Goal: Consume media (video, audio)

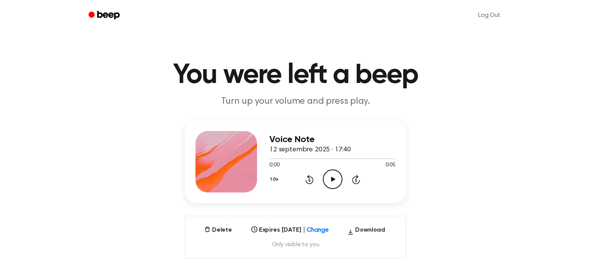
click at [320, 184] on div "1.0x Rewind 5 seconds Play Audio Skip 5 seconds" at bounding box center [332, 180] width 126 height 20
click at [352, 173] on div "1.0x Rewind 5 seconds Play Audio Skip 5 seconds" at bounding box center [332, 180] width 126 height 20
click at [342, 181] on circle at bounding box center [332, 179] width 19 height 19
click at [333, 185] on icon "Play Audio" at bounding box center [333, 180] width 20 height 20
click at [330, 181] on icon "Play Audio" at bounding box center [333, 180] width 20 height 20
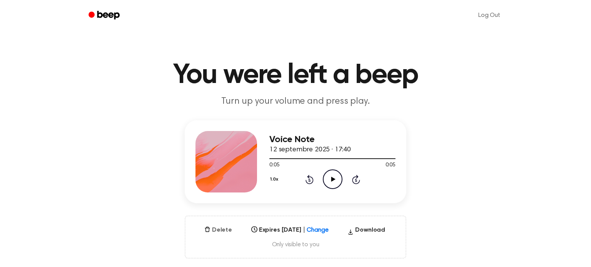
click at [213, 227] on button "Delete" at bounding box center [218, 230] width 34 height 9
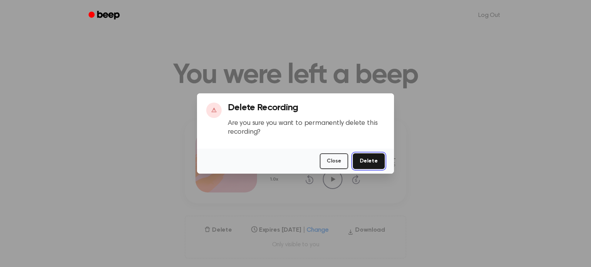
click at [369, 162] on button "Delete" at bounding box center [369, 161] width 32 height 16
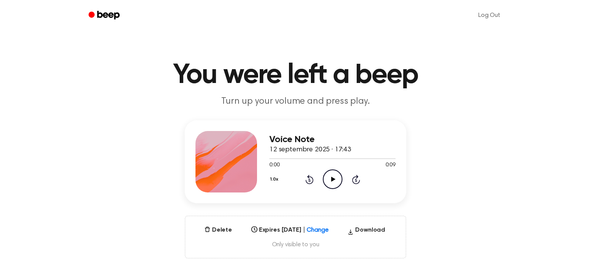
click at [334, 176] on icon "Play Audio" at bounding box center [333, 180] width 20 height 20
